Goal: Task Accomplishment & Management: Use online tool/utility

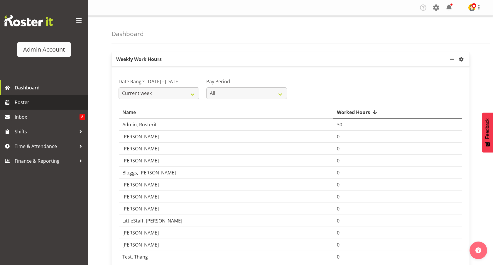
click at [34, 104] on span "Roster" at bounding box center [50, 102] width 70 height 9
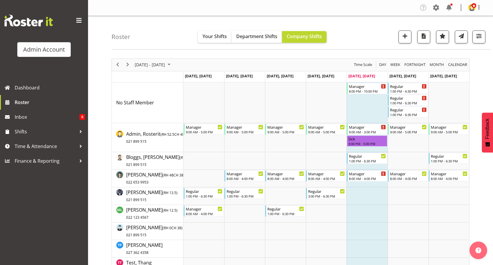
click at [82, 19] on span at bounding box center [78, 20] width 9 height 9
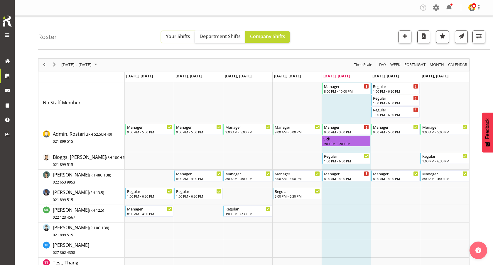
click at [178, 36] on span "Your Shifts" at bounding box center [178, 36] width 24 height 6
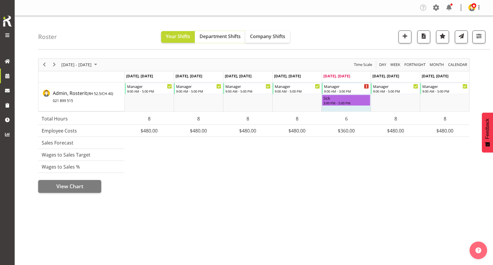
click at [221, 36] on span "Department Shifts" at bounding box center [220, 36] width 41 height 6
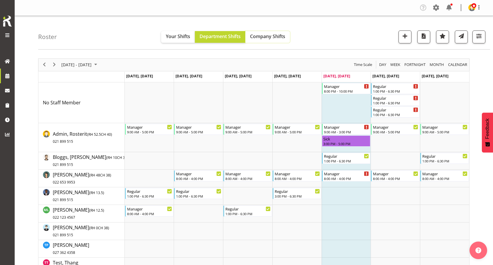
click at [267, 37] on span "Company Shifts" at bounding box center [267, 36] width 35 height 6
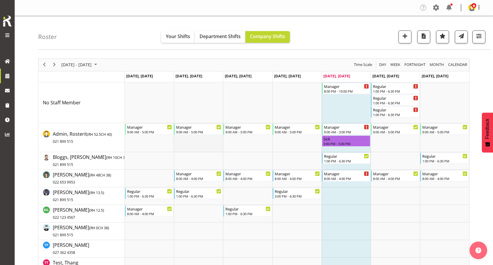
click at [199, 141] on td "Timeline Week of September 19, 2025" at bounding box center [198, 137] width 49 height 29
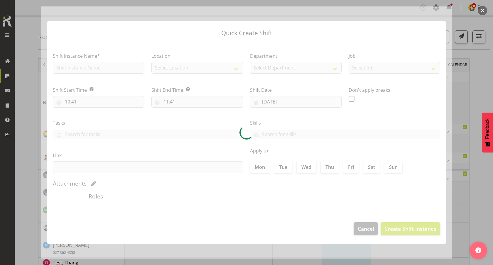
type input "16/09/2025"
checkbox input "true"
